Goal: Answer question/provide support

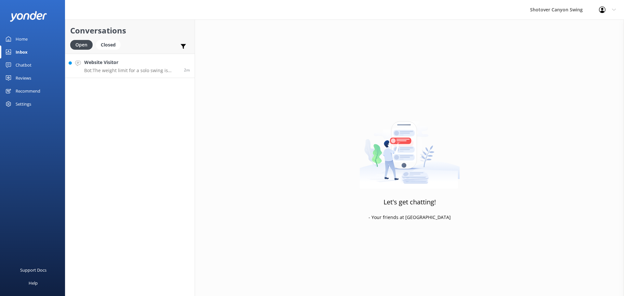
drag, startPoint x: 0, startPoint y: 0, endPoint x: 125, endPoint y: 67, distance: 142.3
click at [125, 67] on div "Website Visitor Bot: The weight limit for a solo swing is 160kg (352lbs), and f…" at bounding box center [131, 66] width 95 height 14
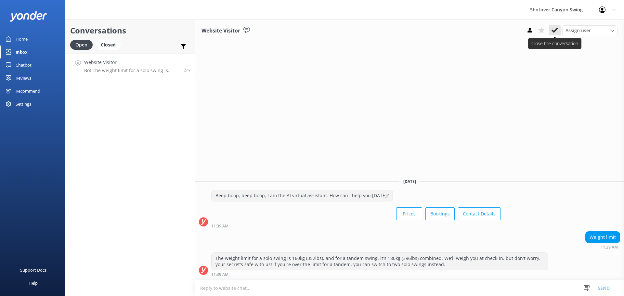
click at [554, 32] on use at bounding box center [554, 30] width 6 height 5
